Goal: Use online tool/utility: Utilize a website feature to perform a specific function

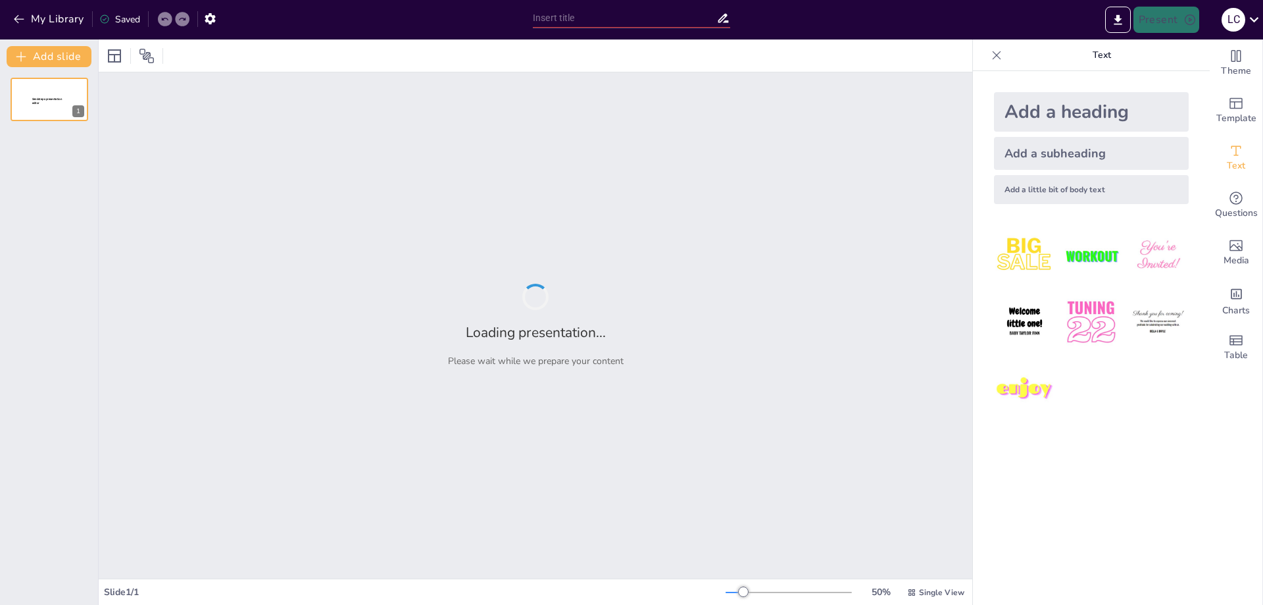
type input "Анализ рынка EdTech в [GEOGRAPHIC_DATA]: Вызовы и возможности"
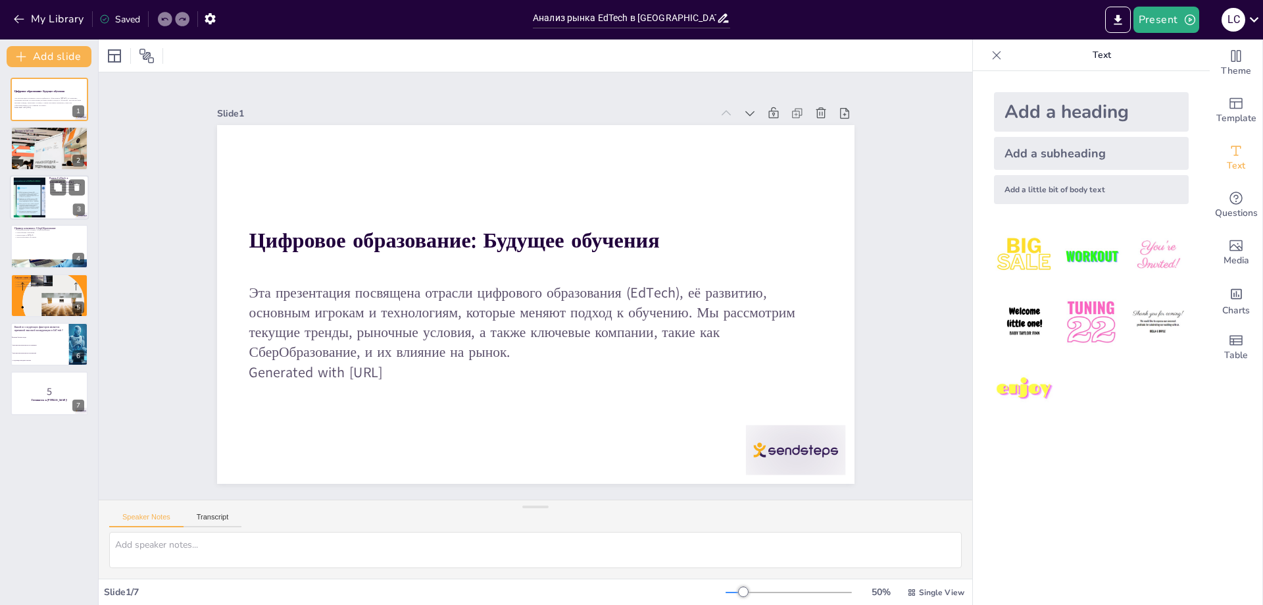
click at [35, 203] on div at bounding box center [30, 197] width 72 height 40
checkbox input "true"
type textarea "Lorem IpSumd s Ametco adipiscing elits, doeiusmo te incidid utlaboreetdol magna…"
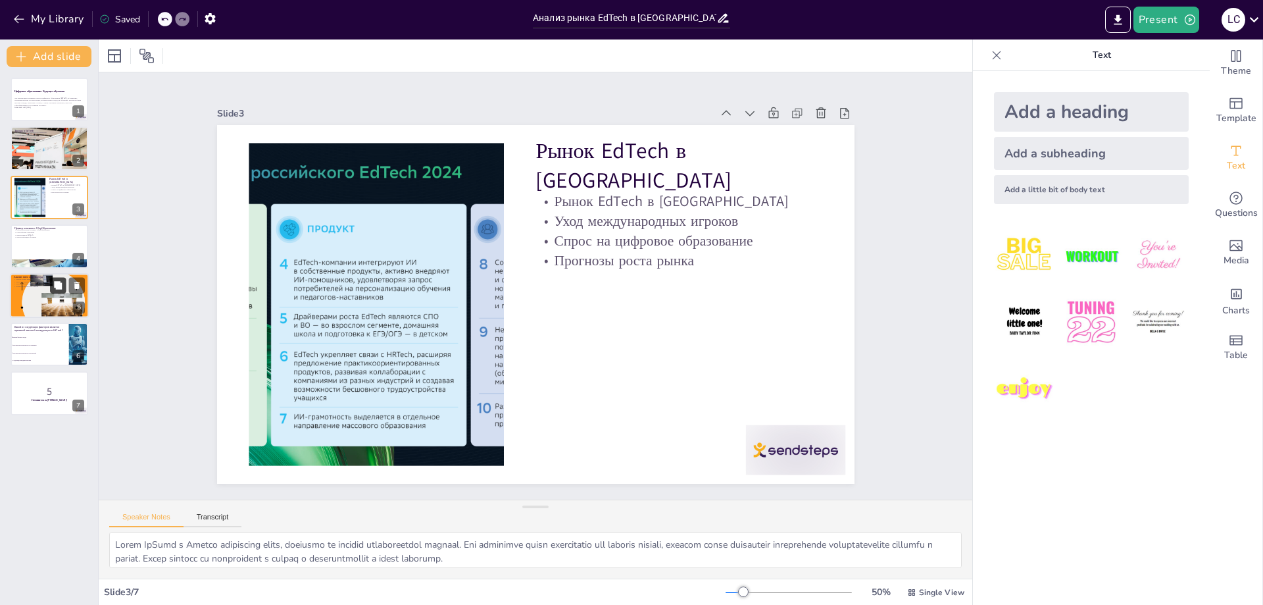
checkbox input "true"
click at [55, 277] on button at bounding box center [58, 285] width 16 height 16
type textarea "Loremi dolorsita conse adipiscinge s DoEius tempor, inc utlaboreet doloremagnaa…"
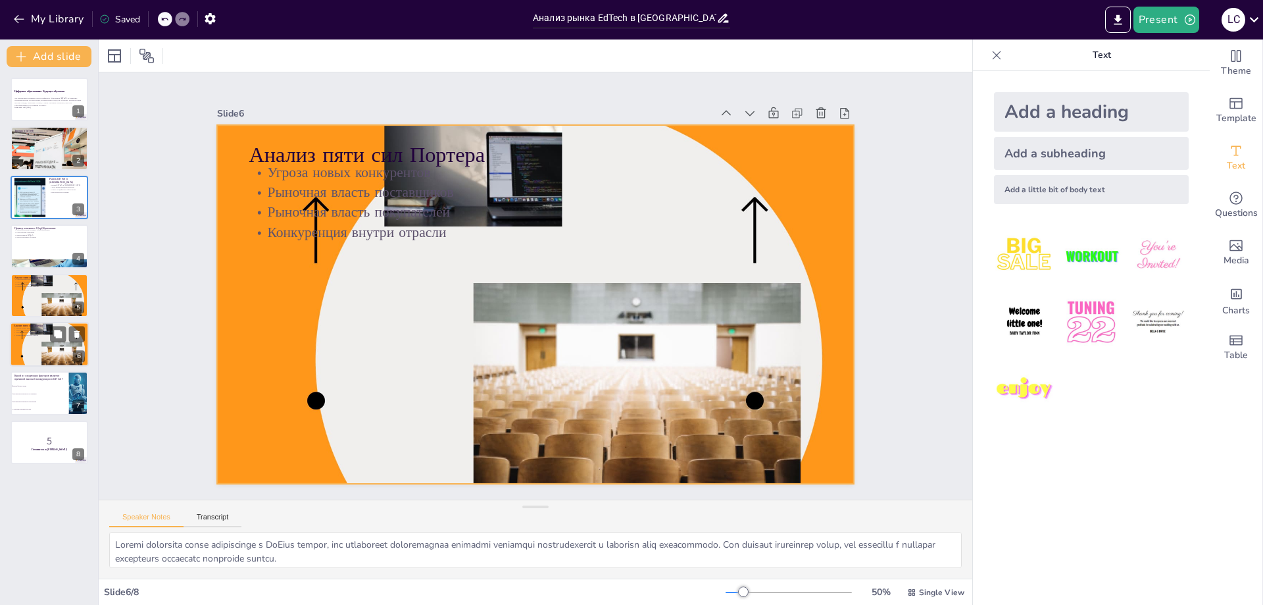
click at [48, 351] on div at bounding box center [49, 344] width 79 height 49
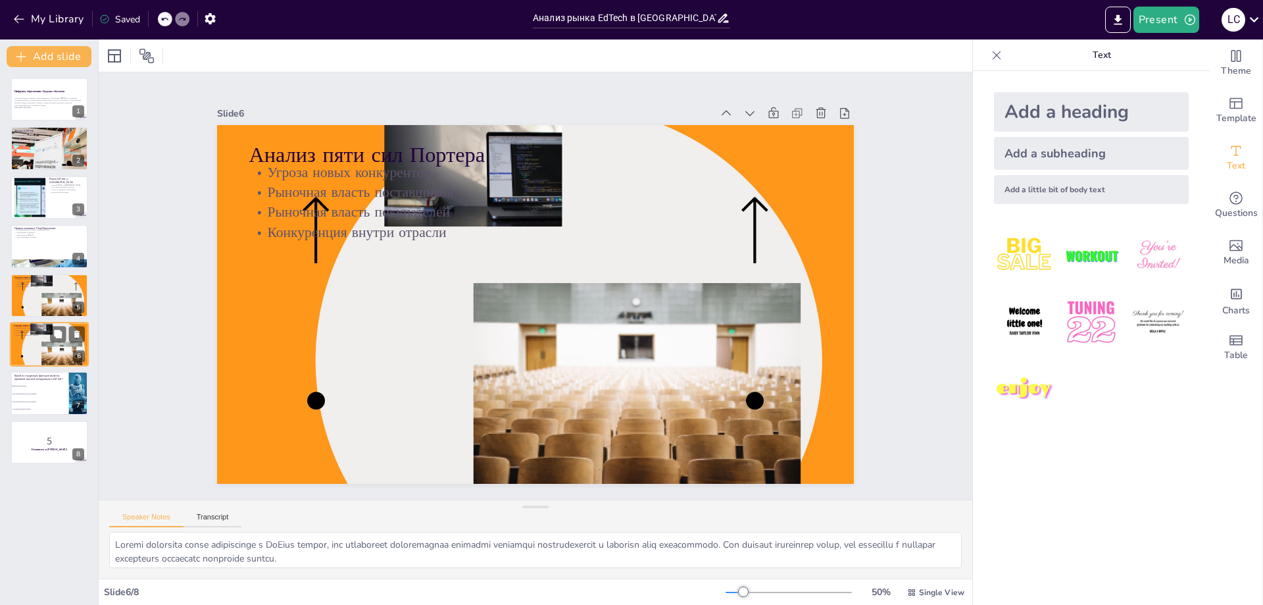
drag, startPoint x: 41, startPoint y: 363, endPoint x: 39, endPoint y: 353, distance: 9.4
click at [40, 355] on div at bounding box center [49, 344] width 79 height 49
click at [34, 345] on div at bounding box center [49, 344] width 79 height 49
checkbox input "true"
click at [37, 389] on li "Низкие барьеры входа" at bounding box center [39, 386] width 59 height 8
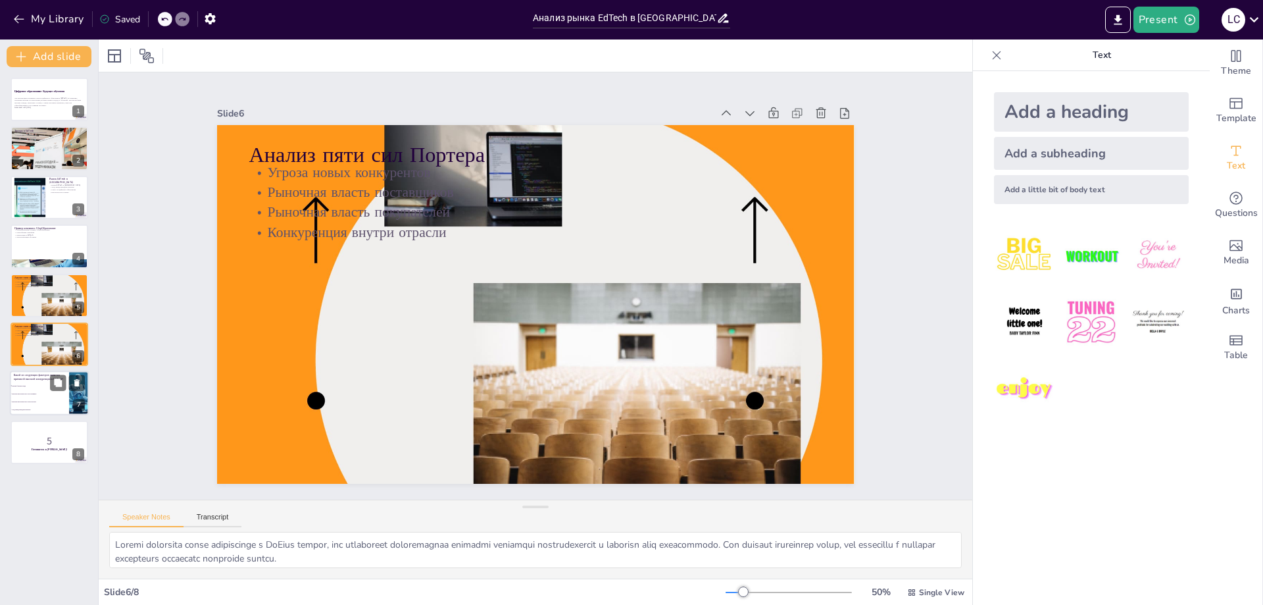
type textarea "Правильный ответ — Низкие барьеры входа. Это связано с тем, что для запуска онл…"
checkbox input "true"
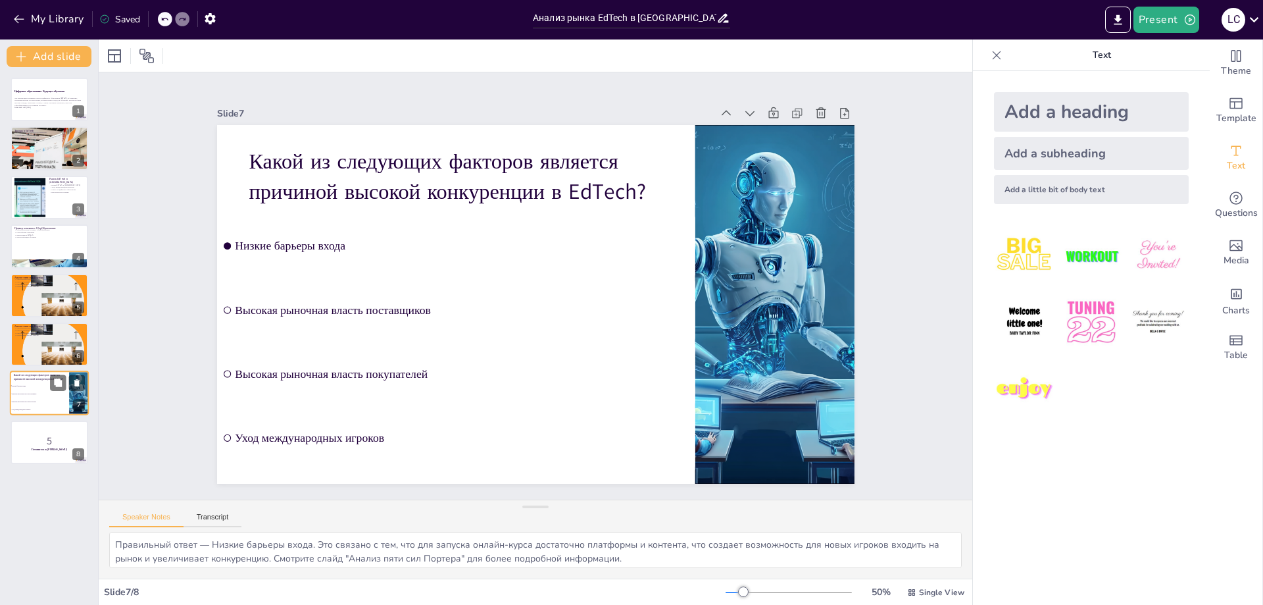
checkbox input "true"
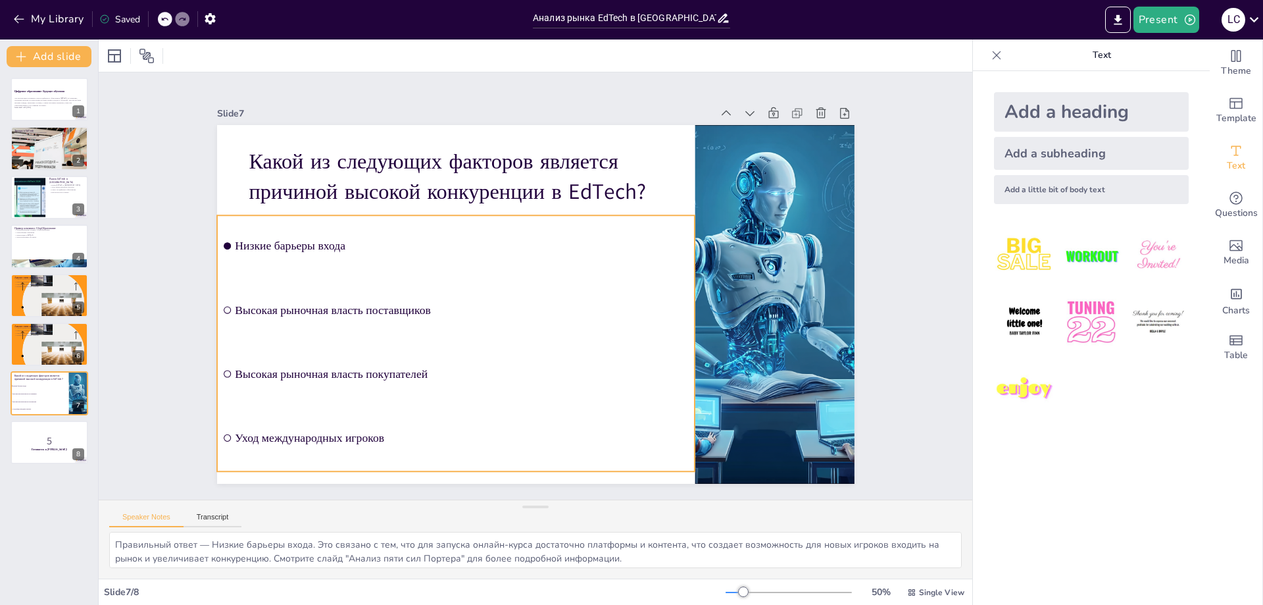
checkbox input "true"
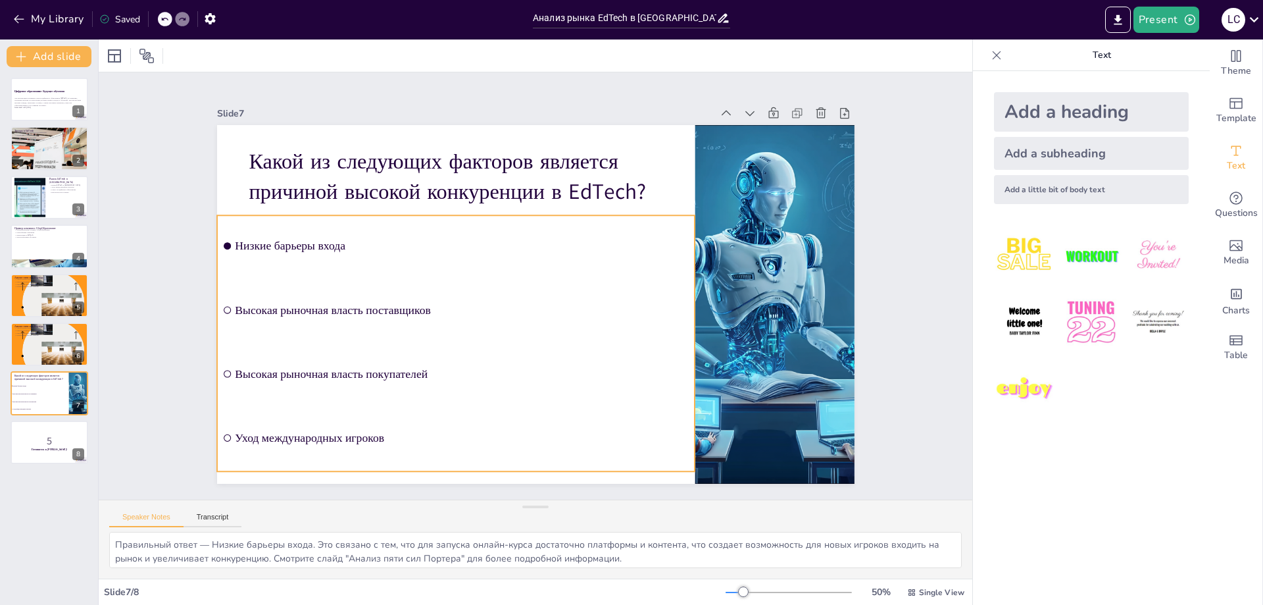
checkbox input "true"
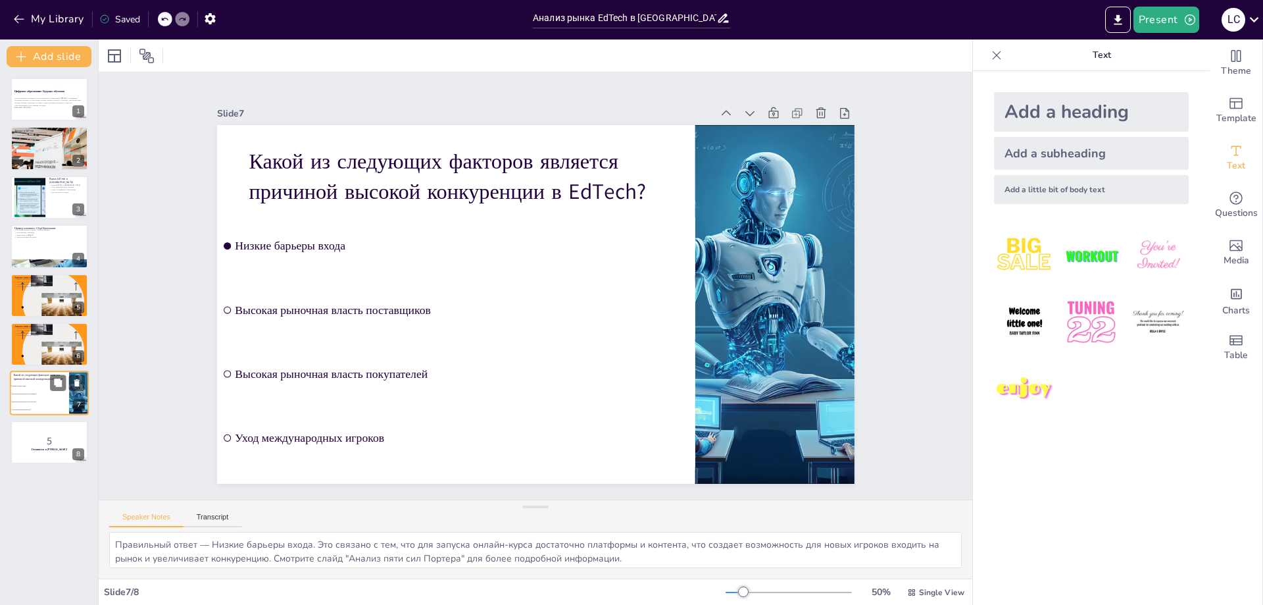
checkbox input "true"
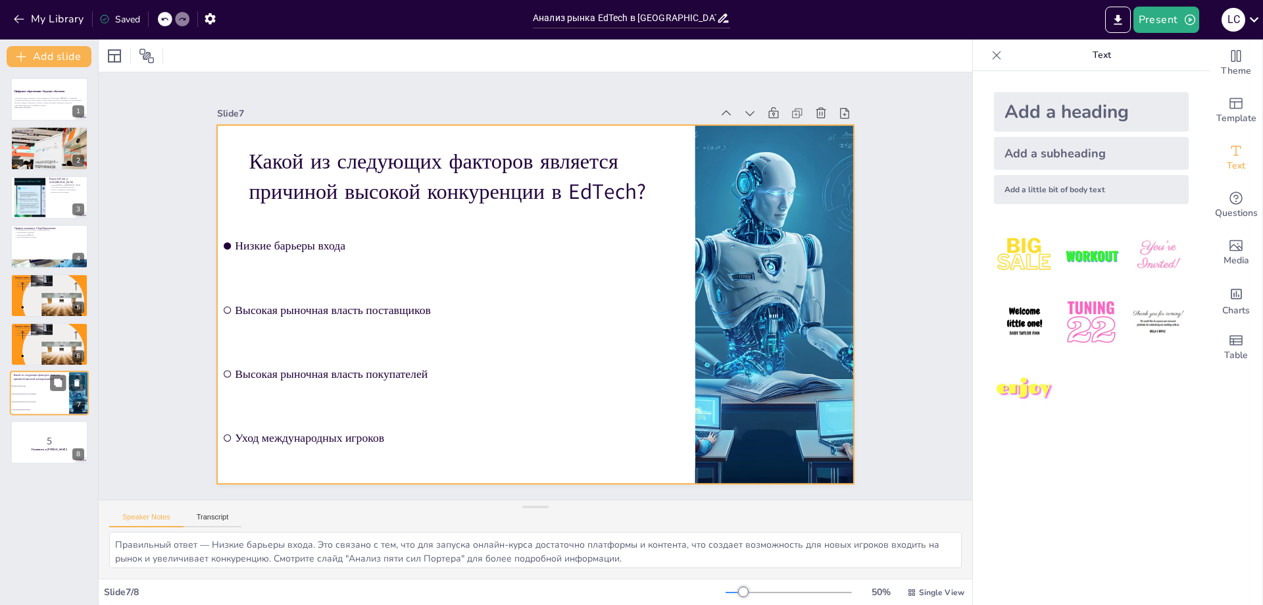
checkbox input "true"
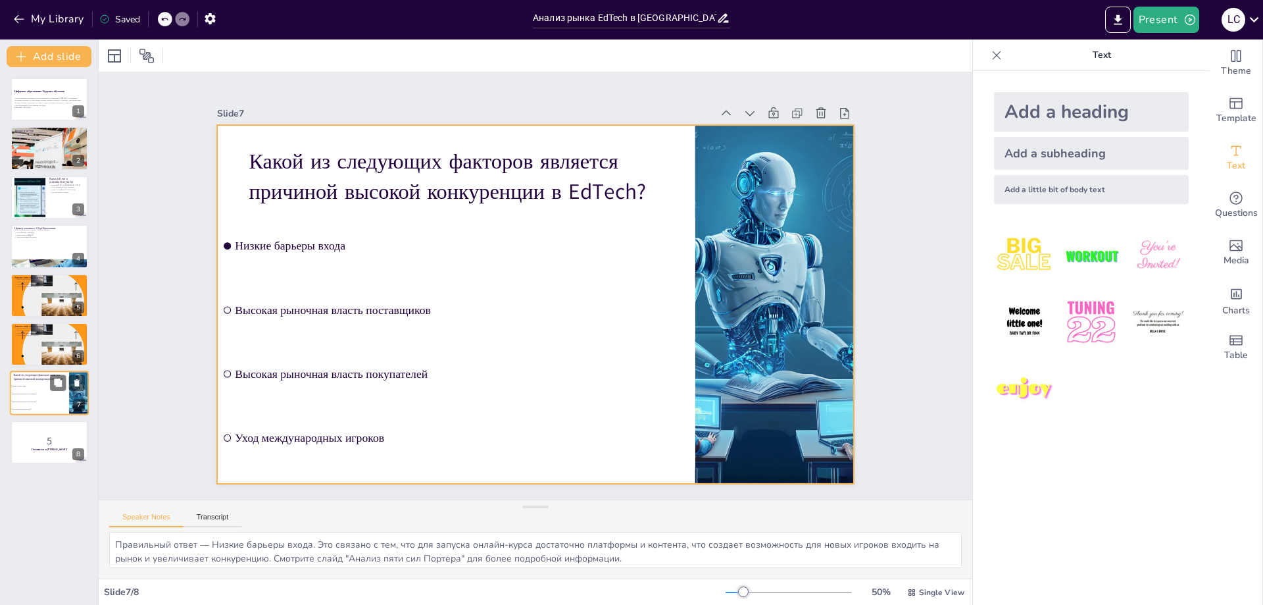
checkbox input "true"
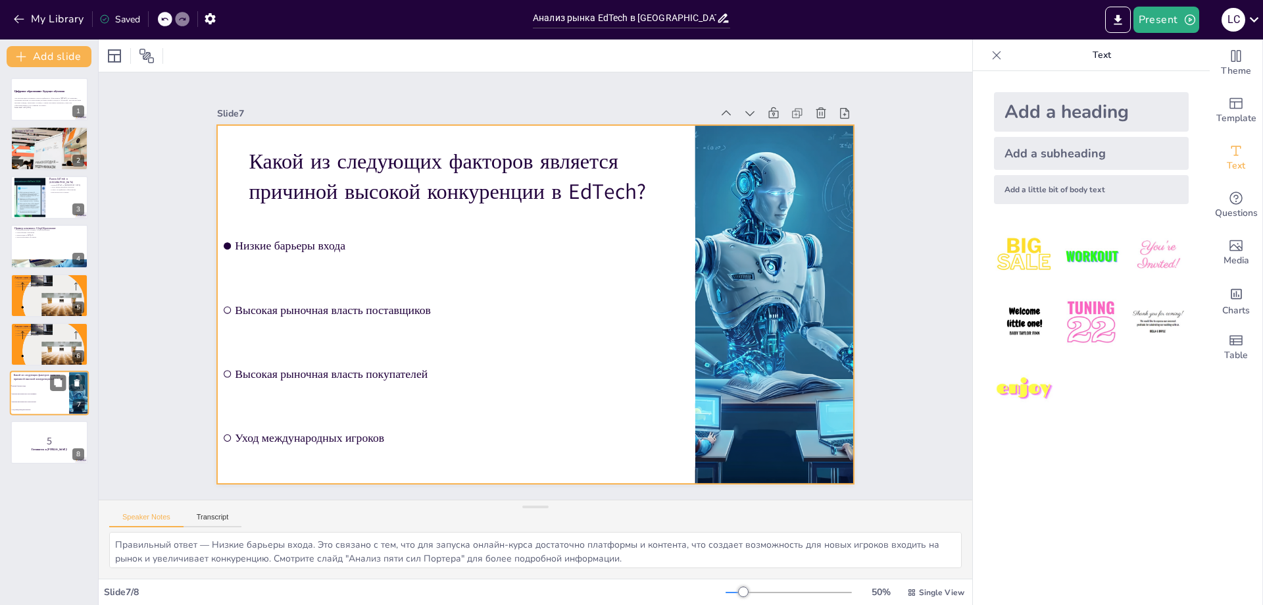
checkbox input "true"
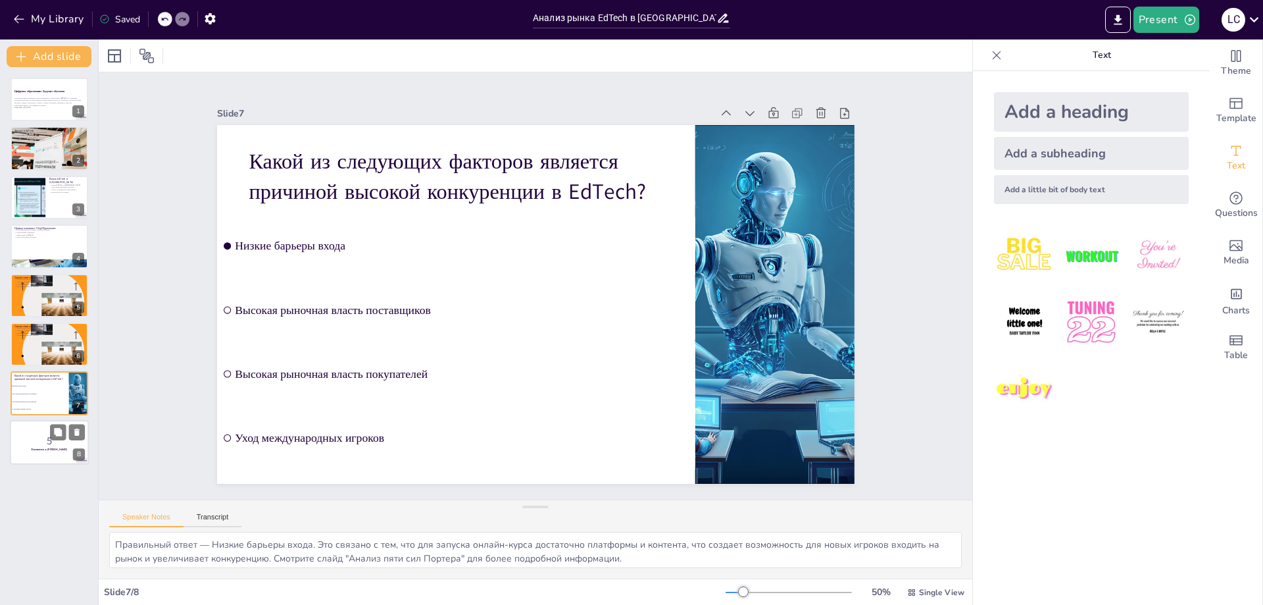
checkbox input "true"
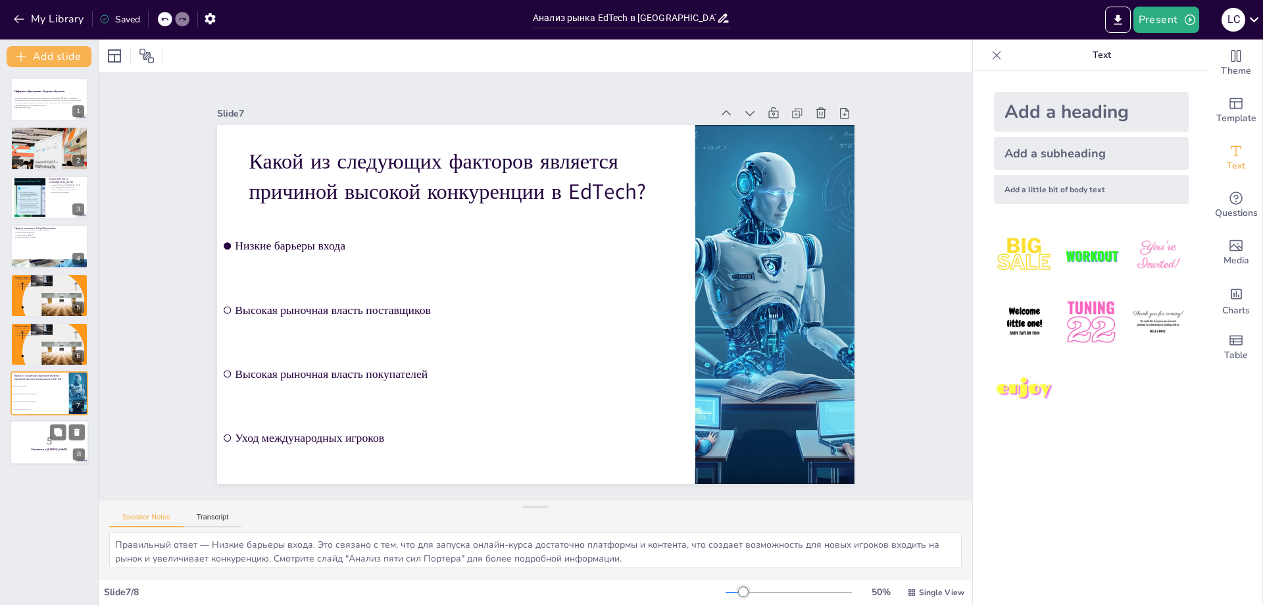
checkbox input "true"
click at [32, 453] on div at bounding box center [49, 442] width 79 height 45
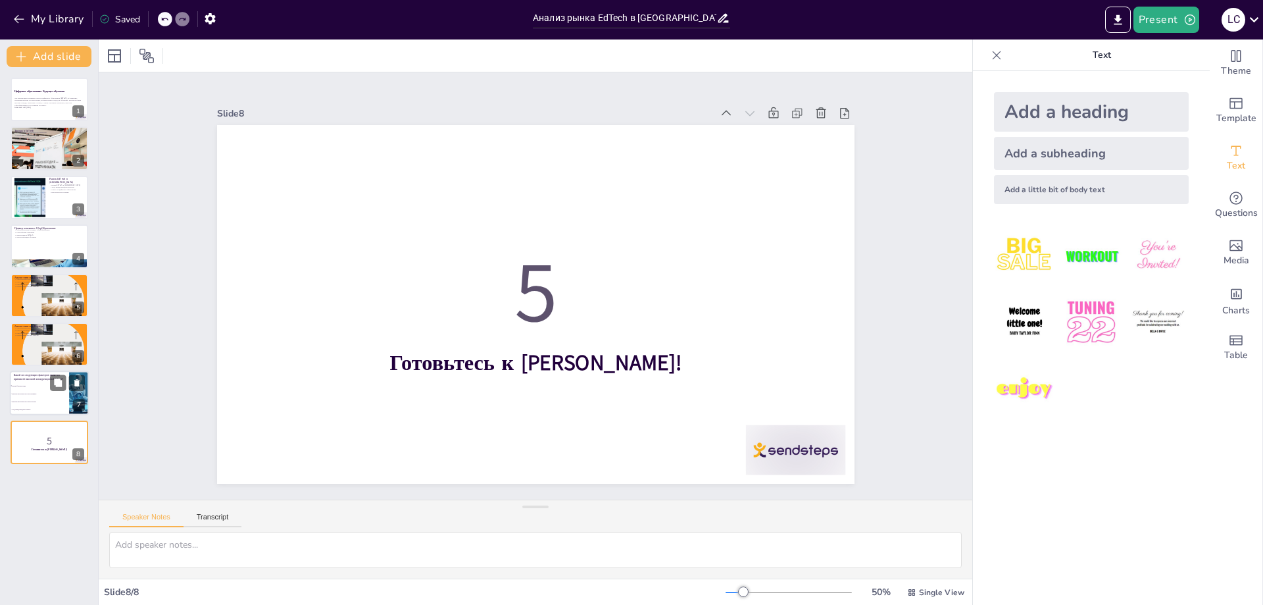
checkbox input "true"
click at [21, 377] on p "Какой из следующих факторов является причиной высокой конкуренции в EdTech?" at bounding box center [39, 377] width 51 height 7
type textarea "Правильный ответ — Низкие барьеры входа. Это связано с тем, что для запуска онл…"
checkbox input "true"
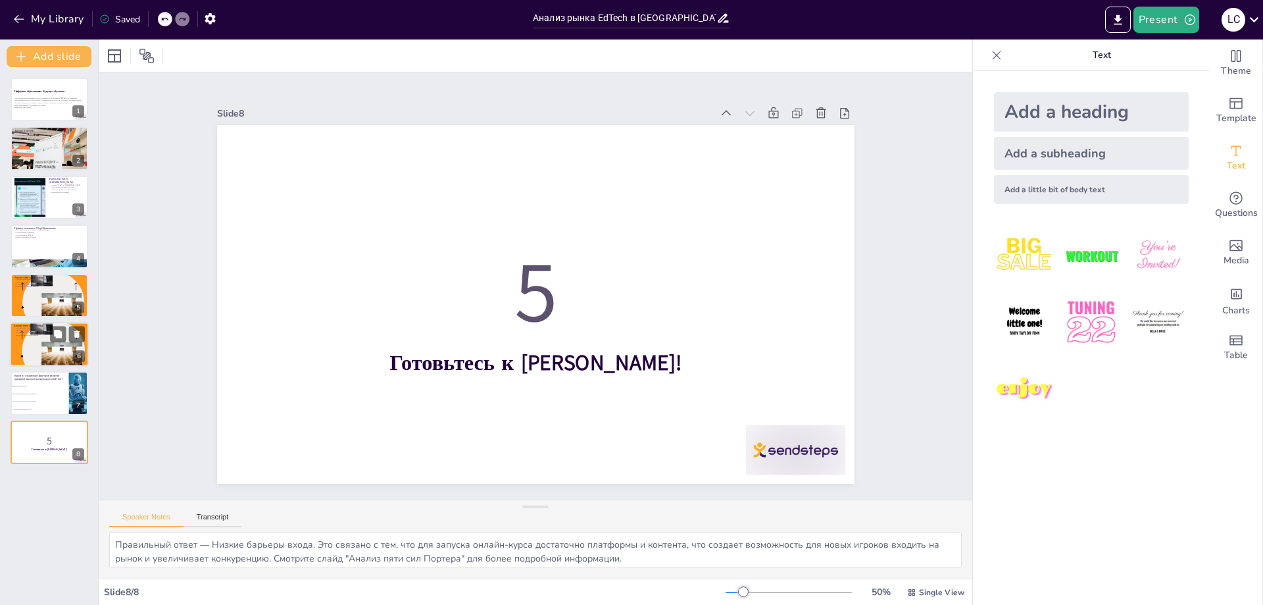
checkbox input "true"
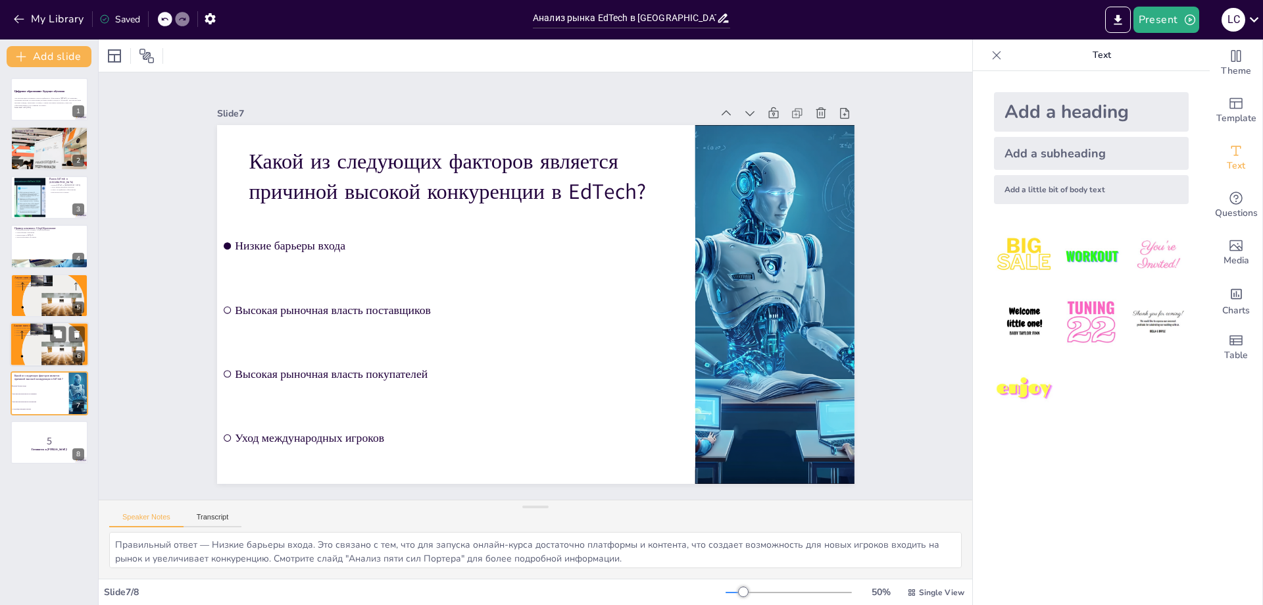
click at [20, 345] on div at bounding box center [49, 344] width 79 height 49
type textarea "Loremi dolorsita conse adipiscinge s DoEius tempor, inc utlaboreet doloremagnaa…"
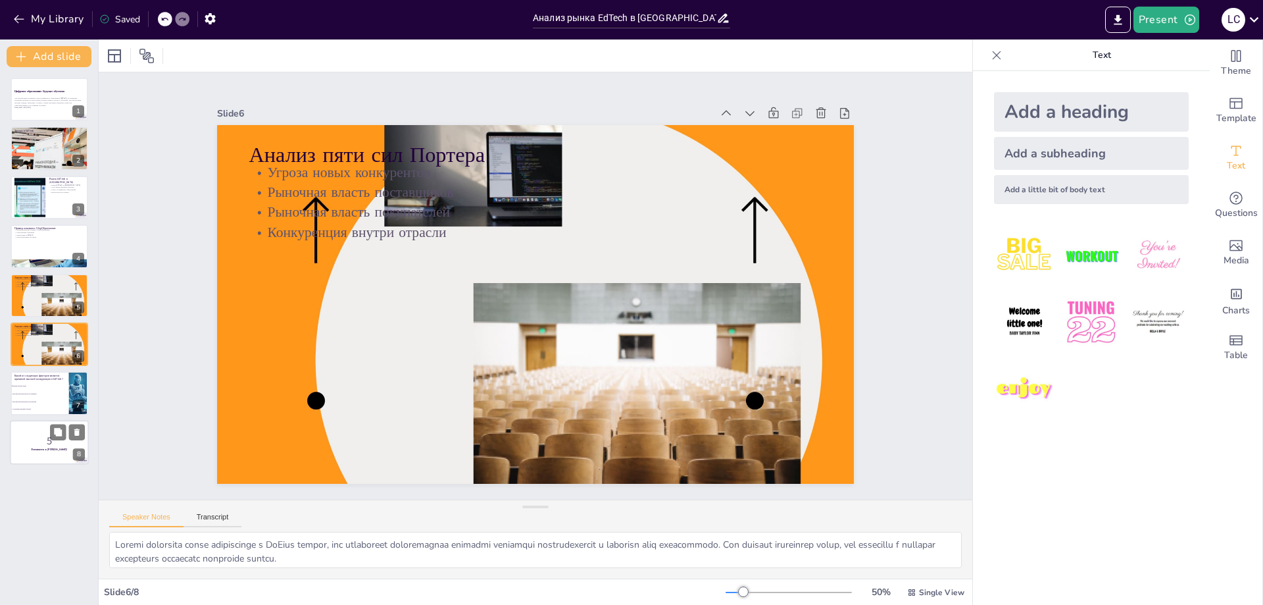
checkbox input "true"
click at [22, 451] on div at bounding box center [49, 442] width 79 height 45
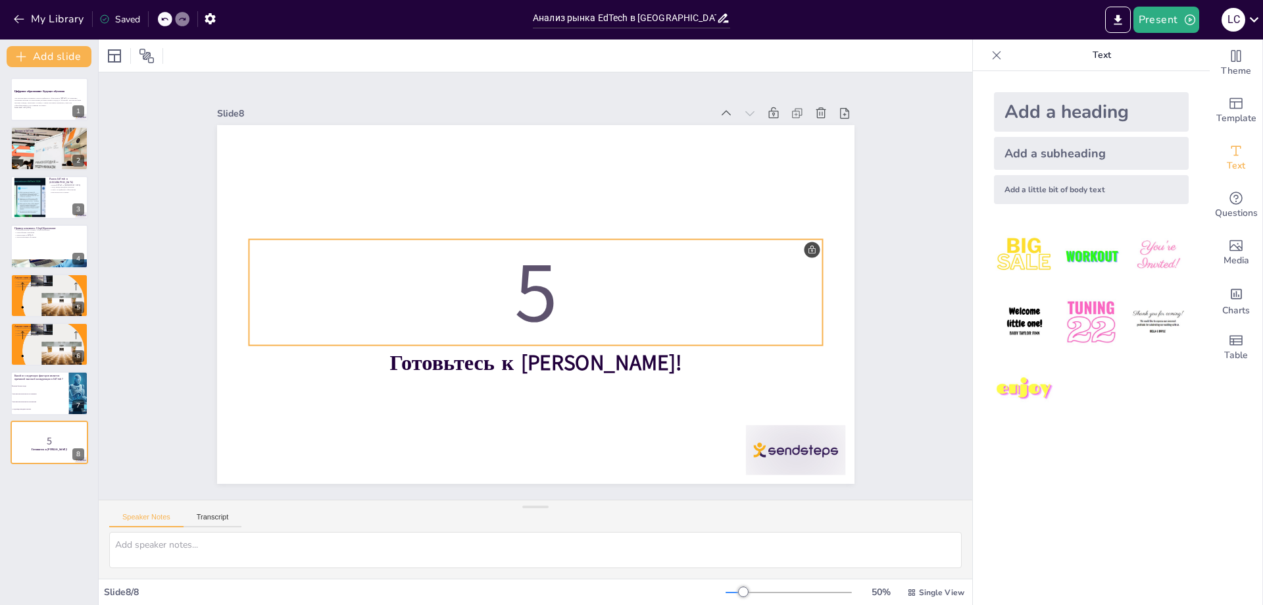
checkbox input "true"
